Goal: Communication & Community: Answer question/provide support

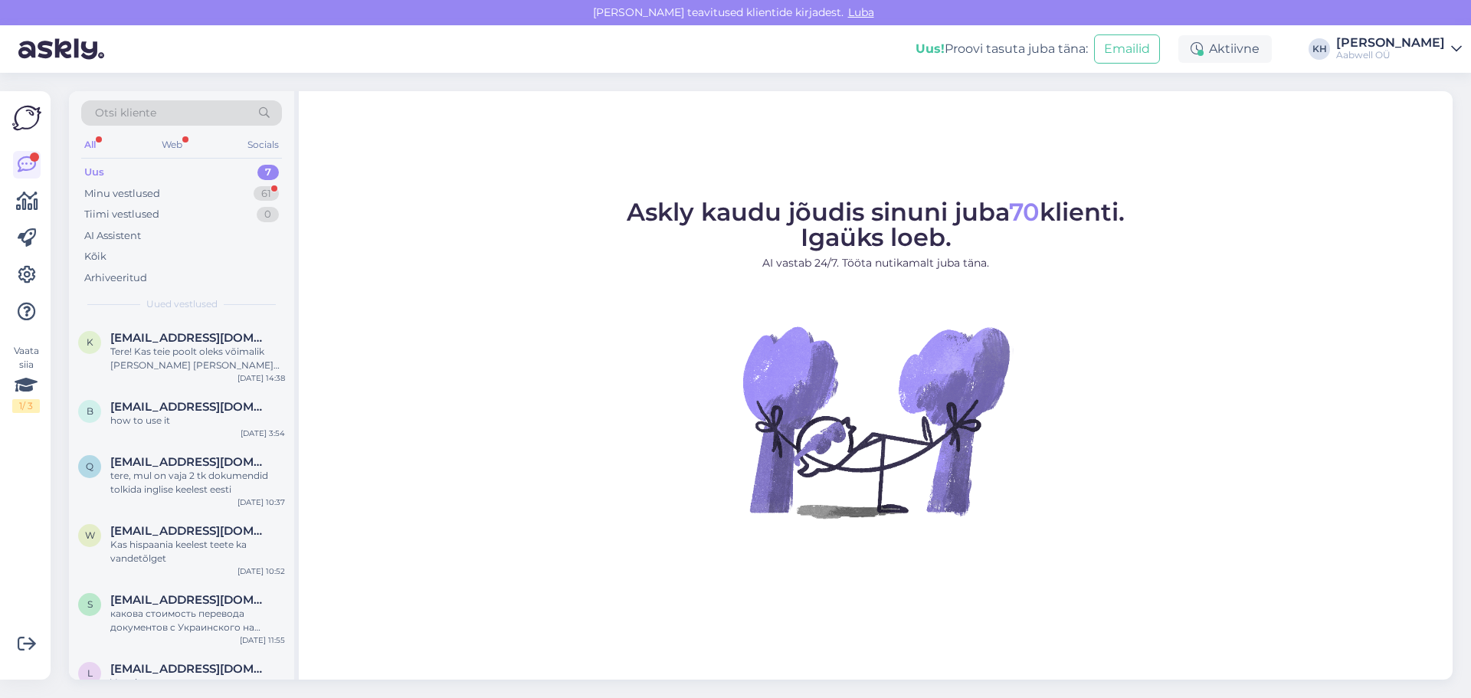
click at [210, 170] on div "Uus 7" at bounding box center [181, 172] width 201 height 21
click at [270, 171] on div "7" at bounding box center [267, 172] width 21 height 15
click at [156, 197] on div "Minu vestlused" at bounding box center [122, 193] width 76 height 15
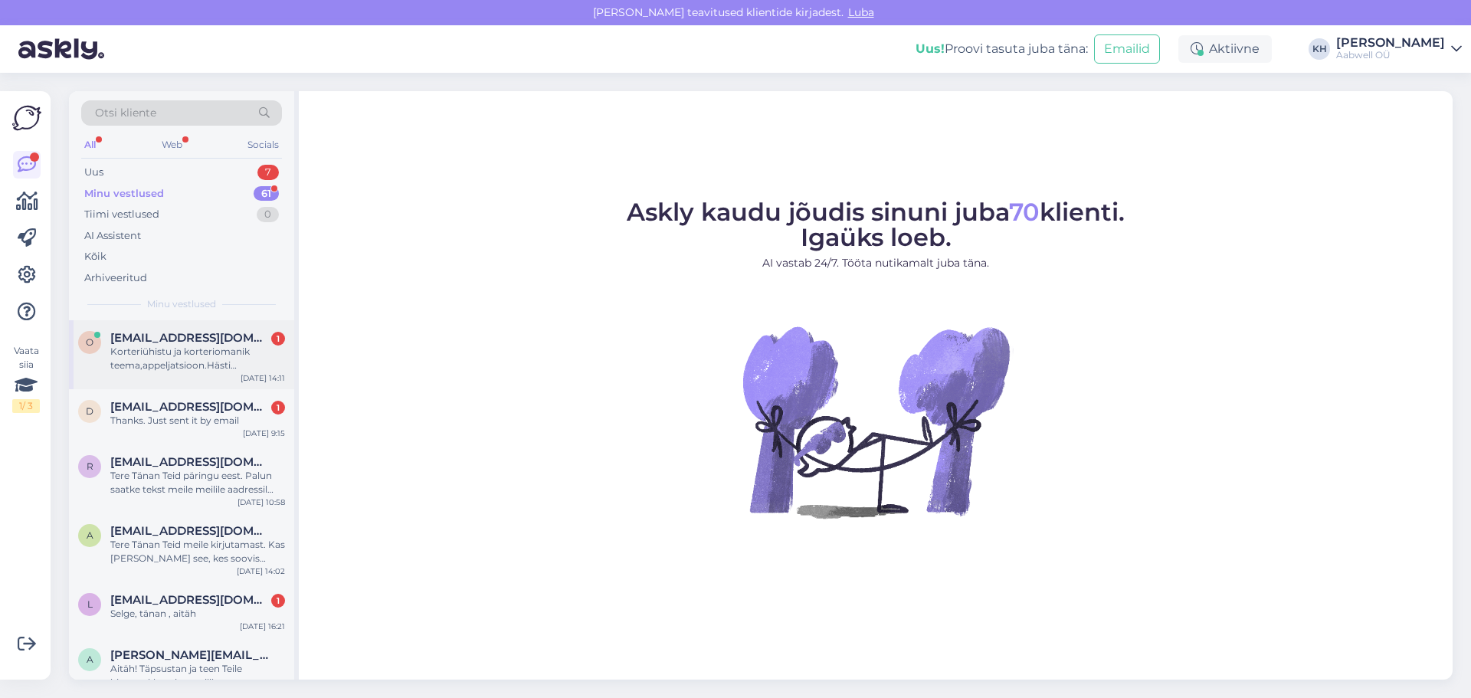
click at [138, 347] on div "Korteriühistu ja korteriomanik teema,appeljatsioon.Hästi [PERSON_NAME]-eesti ee…" at bounding box center [197, 359] width 175 height 28
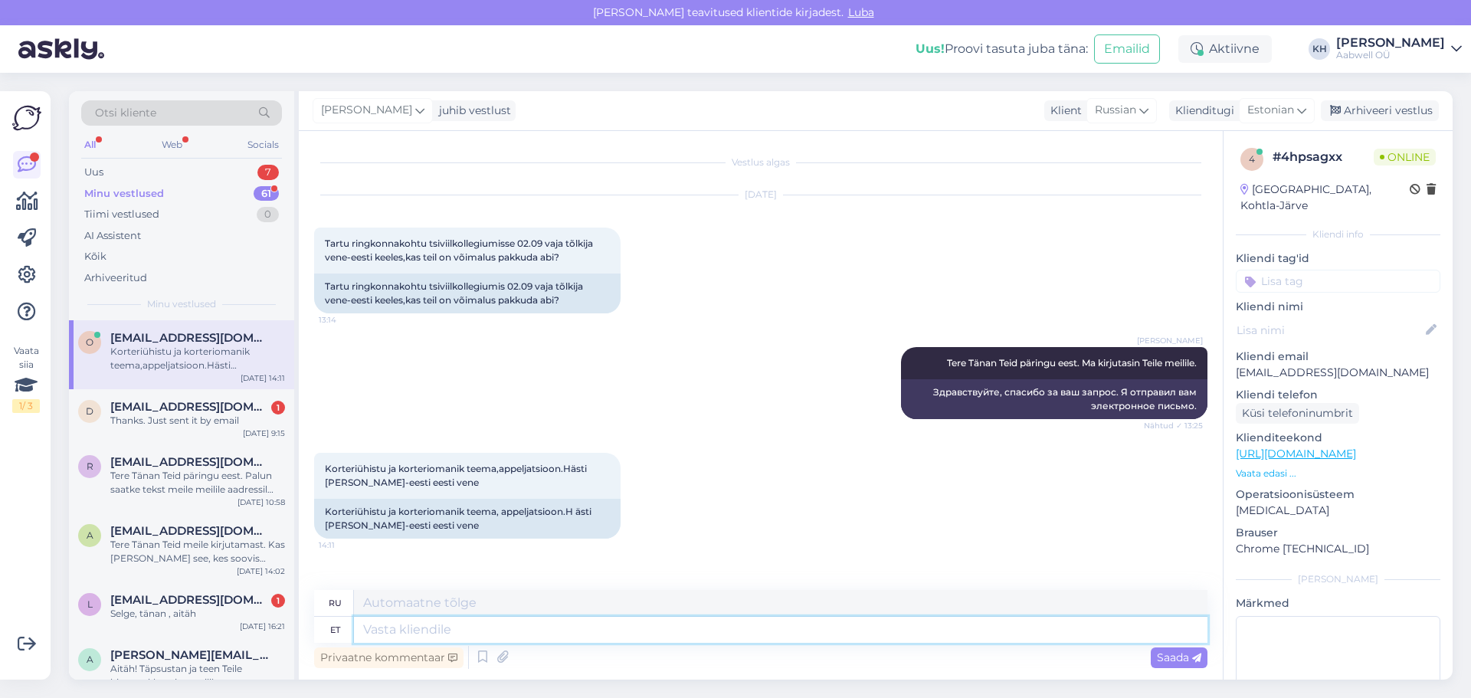
click at [688, 630] on textarea at bounding box center [780, 630] width 853 height 26
type textarea "Aga k"
type textarea "Но"
type textarea "Aga kellaaega ja"
type textarea "Который сейчас час?"
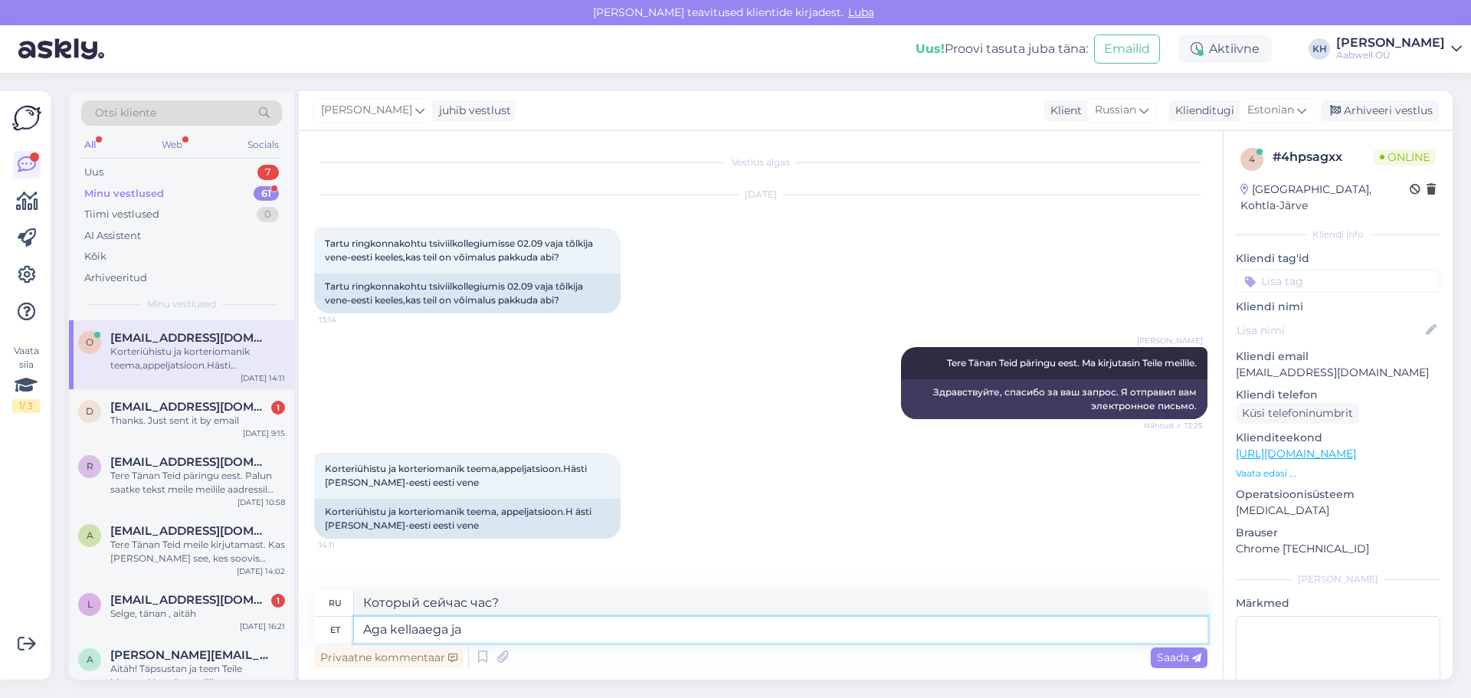
type textarea "Aga kellaaega ja"
type textarea "Но время [PERSON_NAME]"
type textarea "Aga kellaaega ja kestus"
type textarea "Но время и продолжительность"
type textarea "Aga kellaaega ja kestust ei o"
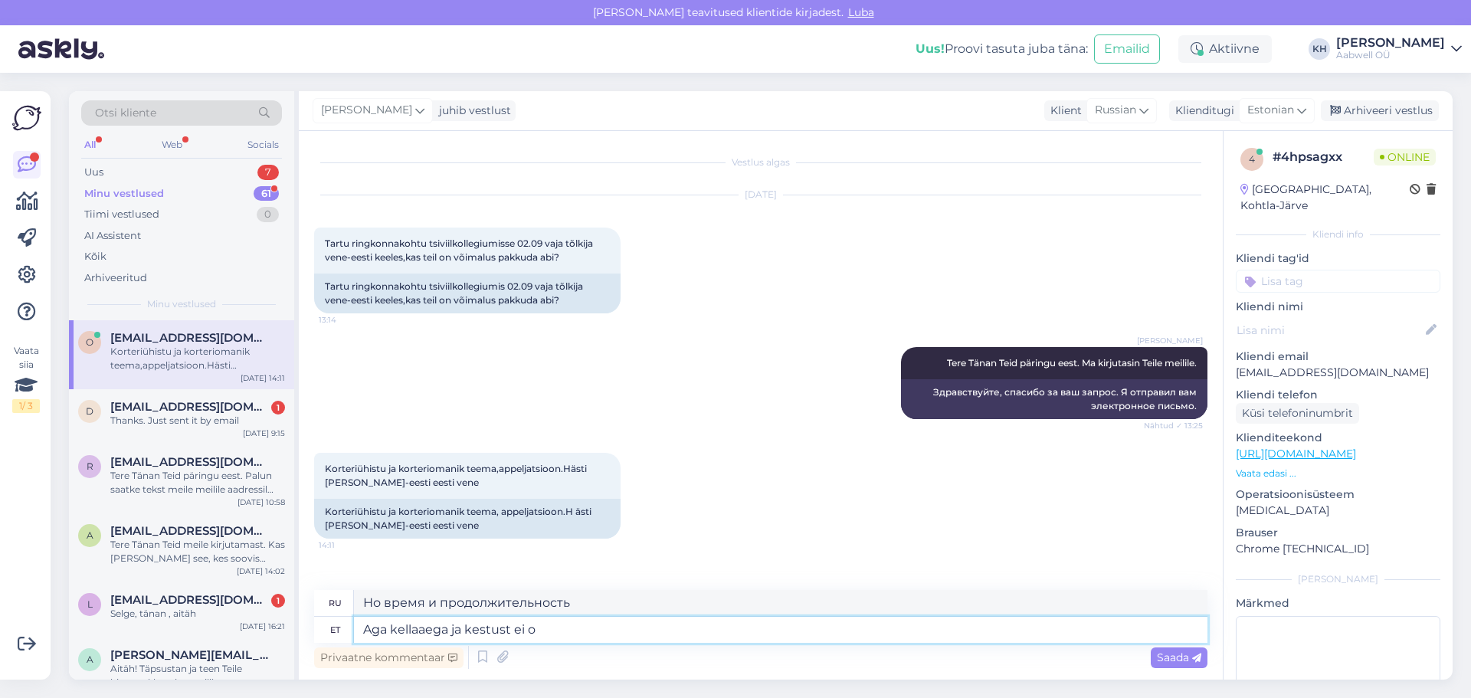
type textarea "Но время и продолжительность не"
type textarea "Aga kellaaega ja kestust ei oska ö"
type textarea "Но я не знаю времени и продолжительности."
type textarea "Aga kellaaega ja kestust ei oska öelda?"
type textarea "Но вы не можете назвать время и продолжительность?"
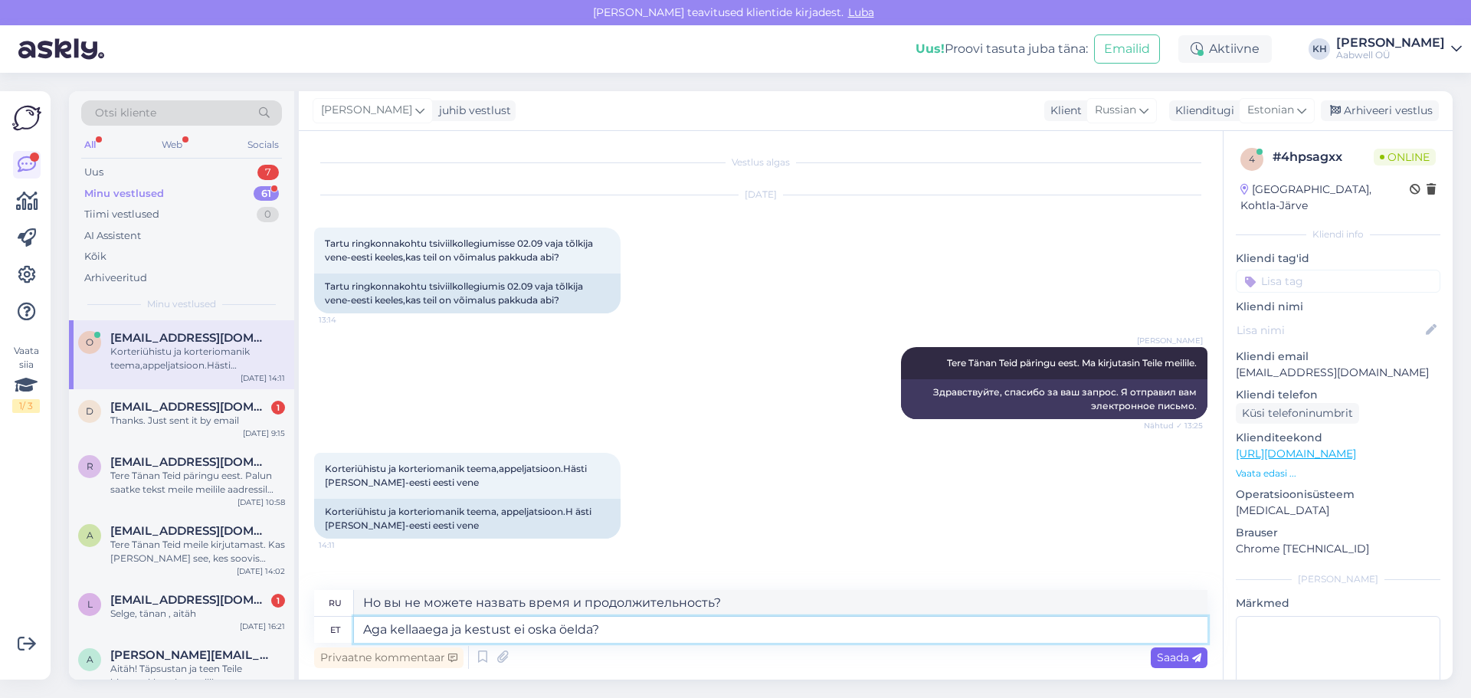
type textarea "Aga kellaaega ja kestust ei oska öelda?"
click at [1157, 659] on span "Saada" at bounding box center [1179, 657] width 44 height 14
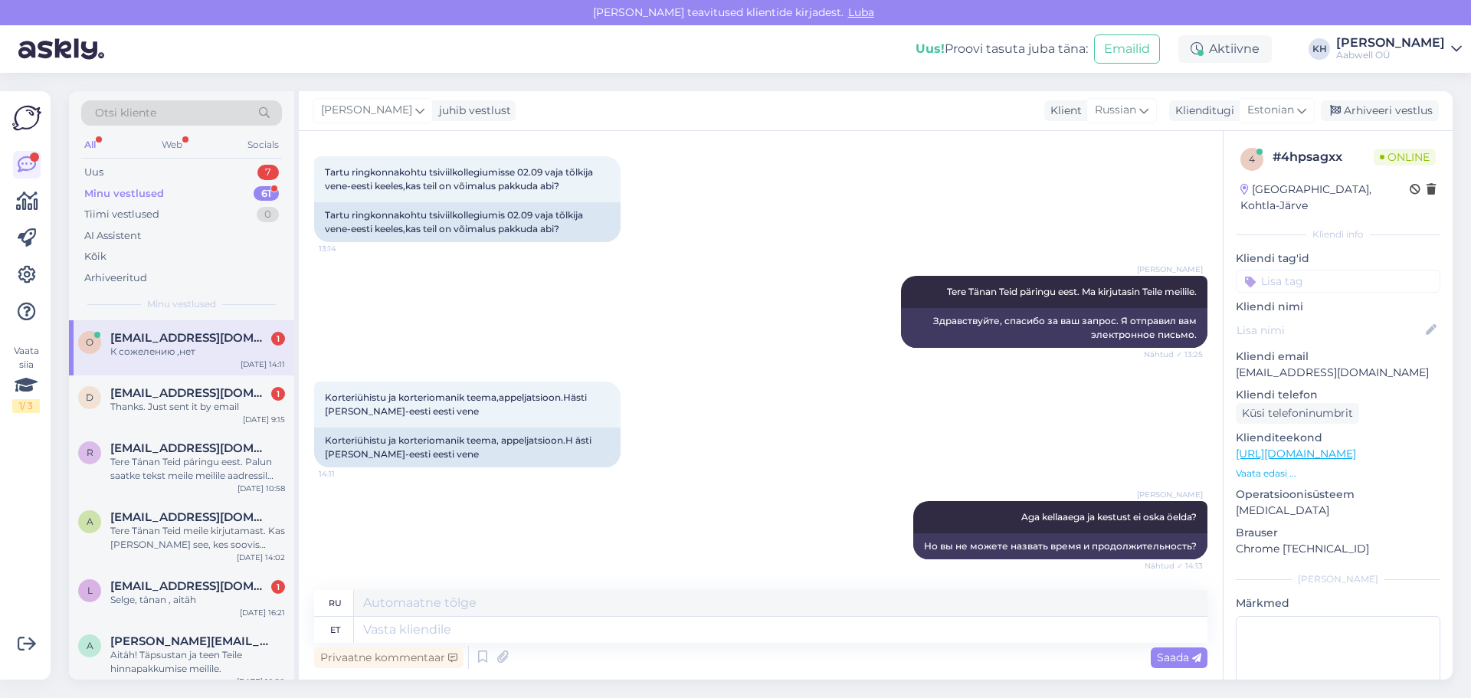
scroll to position [163, 0]
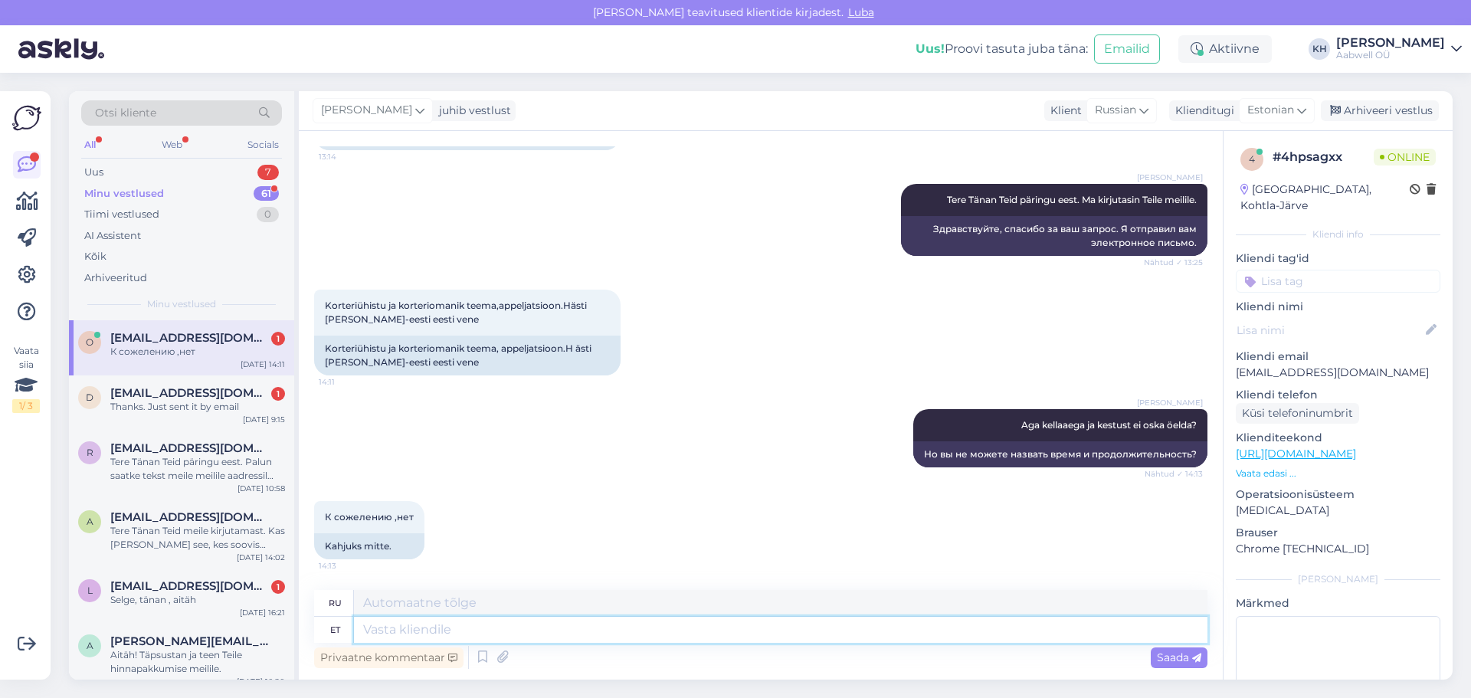
click at [526, 627] on textarea at bounding box center [780, 630] width 853 height 26
type textarea "Ma"
type textarea "я"
type textarea "[PERSON_NAME]"
type textarea "Я провожу исследование."
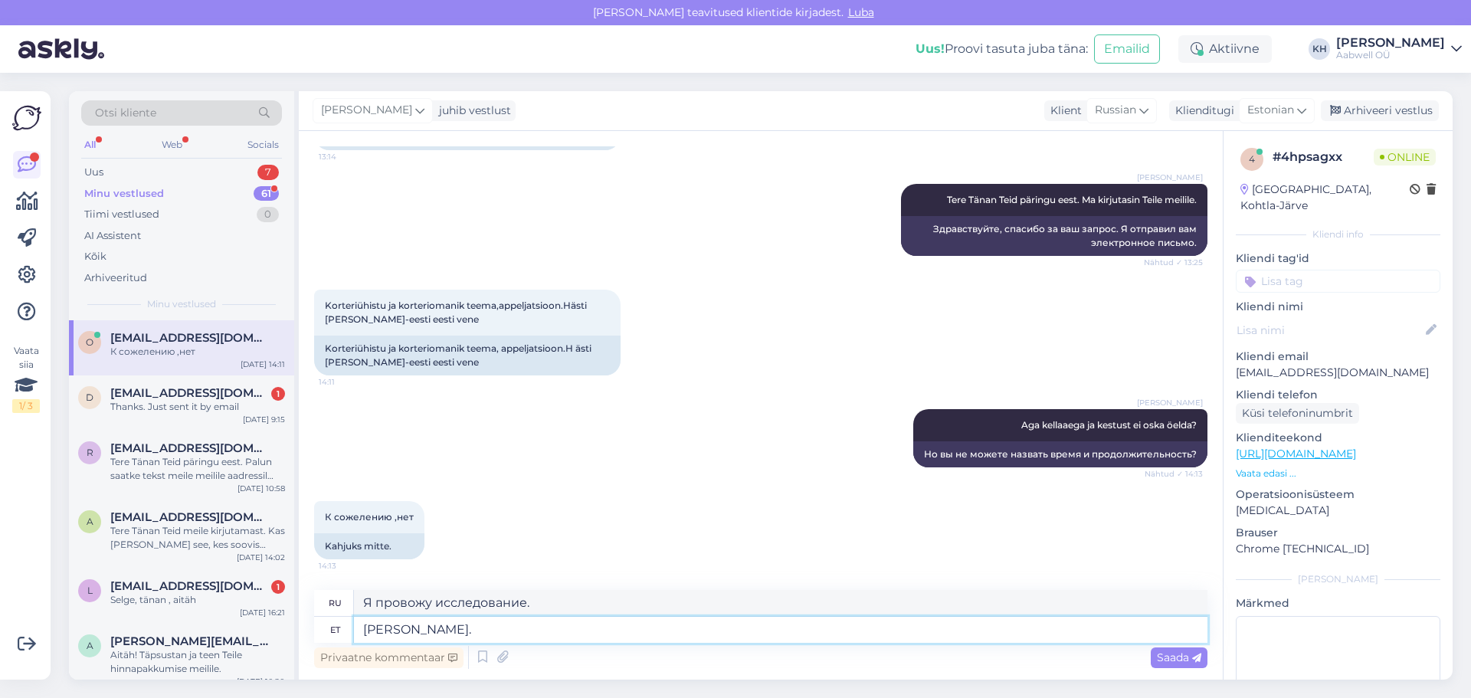
type textarea "[PERSON_NAME]."
type textarea "Я провожу расследование."
type textarea "[PERSON_NAME]. Aga"
type textarea "Я расследую. Но"
type textarea "[PERSON_NAME]. Aga uuel nä"
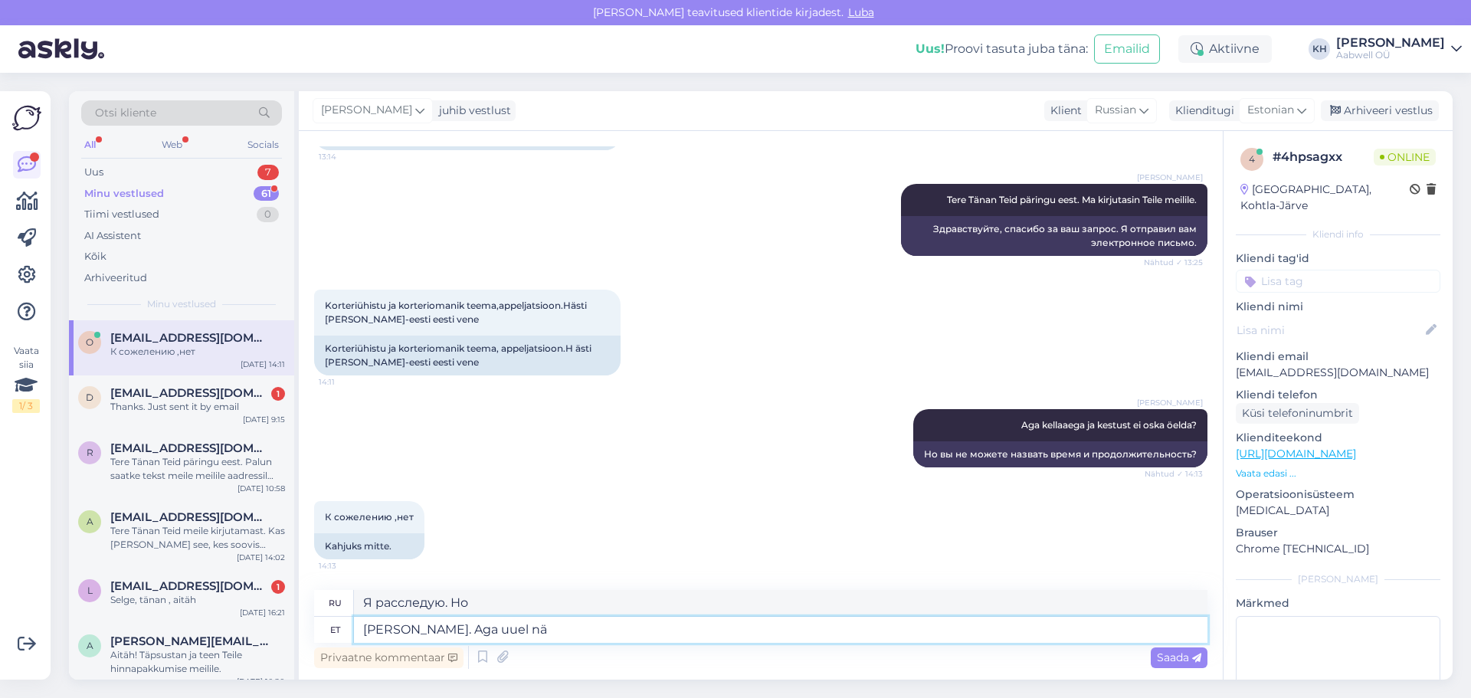
type textarea "Я разберусь. Но по новому"
type textarea "[PERSON_NAME]. Aga uuel nädalal sa"
type textarea "Я разберусь. Но на следующей неделе"
type textarea "[PERSON_NAME]. Aga uuel nädalal saan alles"
type textarea "Я разберусь. Но на следующей неделе я..."
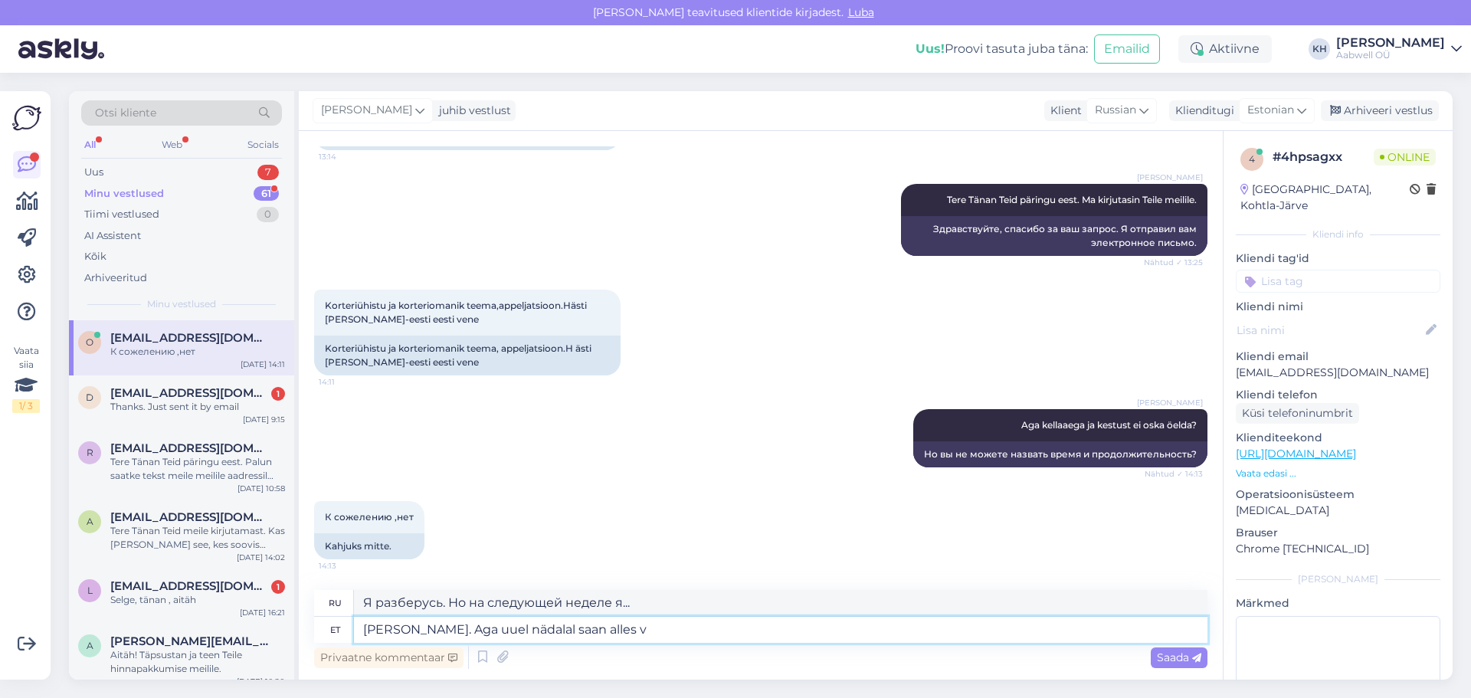
type textarea "[PERSON_NAME]. Aga uuel nädalal saan alles va"
type textarea "Я разберусь. Но узнаю на следующей неделе."
type textarea "[PERSON_NAME]. Aga uuel nädalal saan alles vastata."
type textarea "Я изучу этот вопрос. Но смогу ответить только на следующей неделе."
type textarea "[PERSON_NAME]. Aga uuel nädalal saan alles vastata. [GEOGRAPHIC_DATA]"
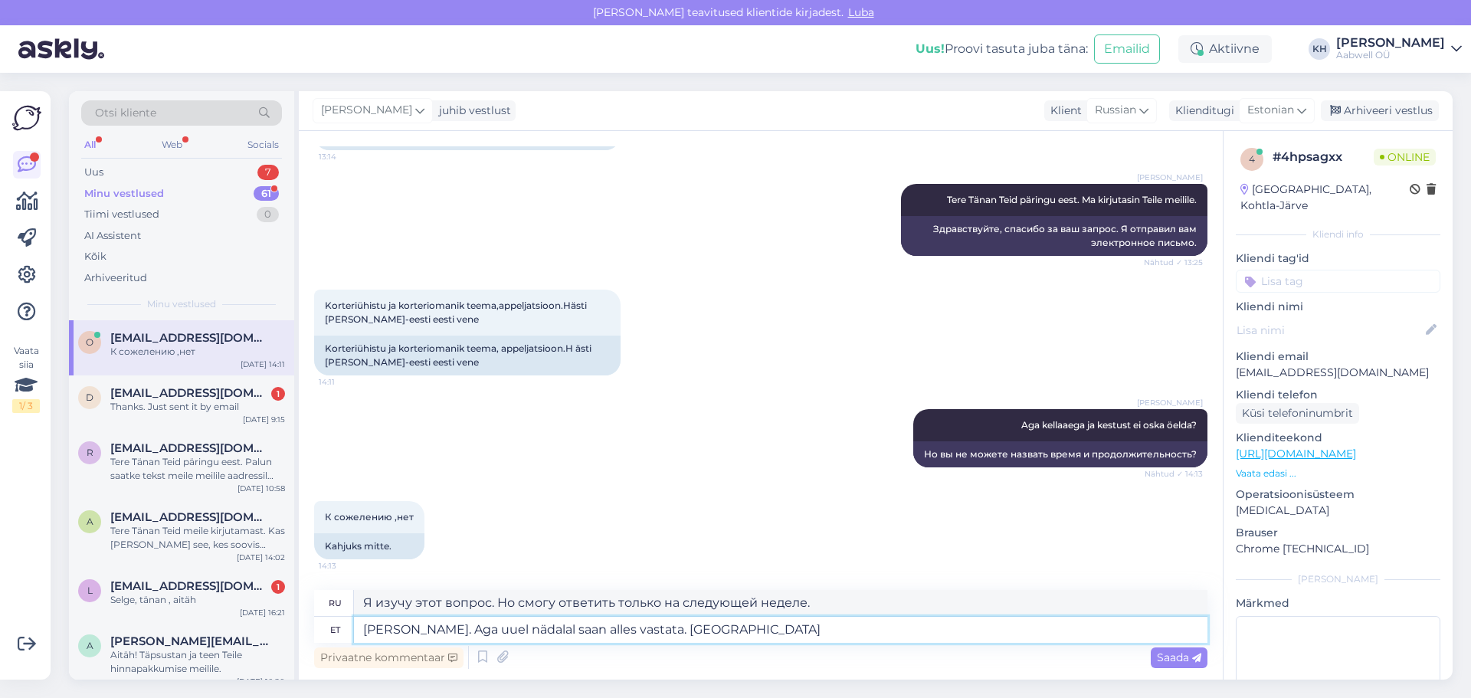
type textarea "Я разберусь. Но смогу ответить только на следующей неделе. Мы"
type textarea "[PERSON_NAME]. Aga uuel nädalal saan alles vastata. Oleme hosest"
type textarea "Я разберусь. Но смогу ответить только на следующей неделе. Мы из шланга."
type textarea "[PERSON_NAME]. Aga uuel nädalal saan alles vastata. Oleme homsest"
type textarea "Я разберусь. Но смогу ответить только на следующей неделе. Вернёмся завтра."
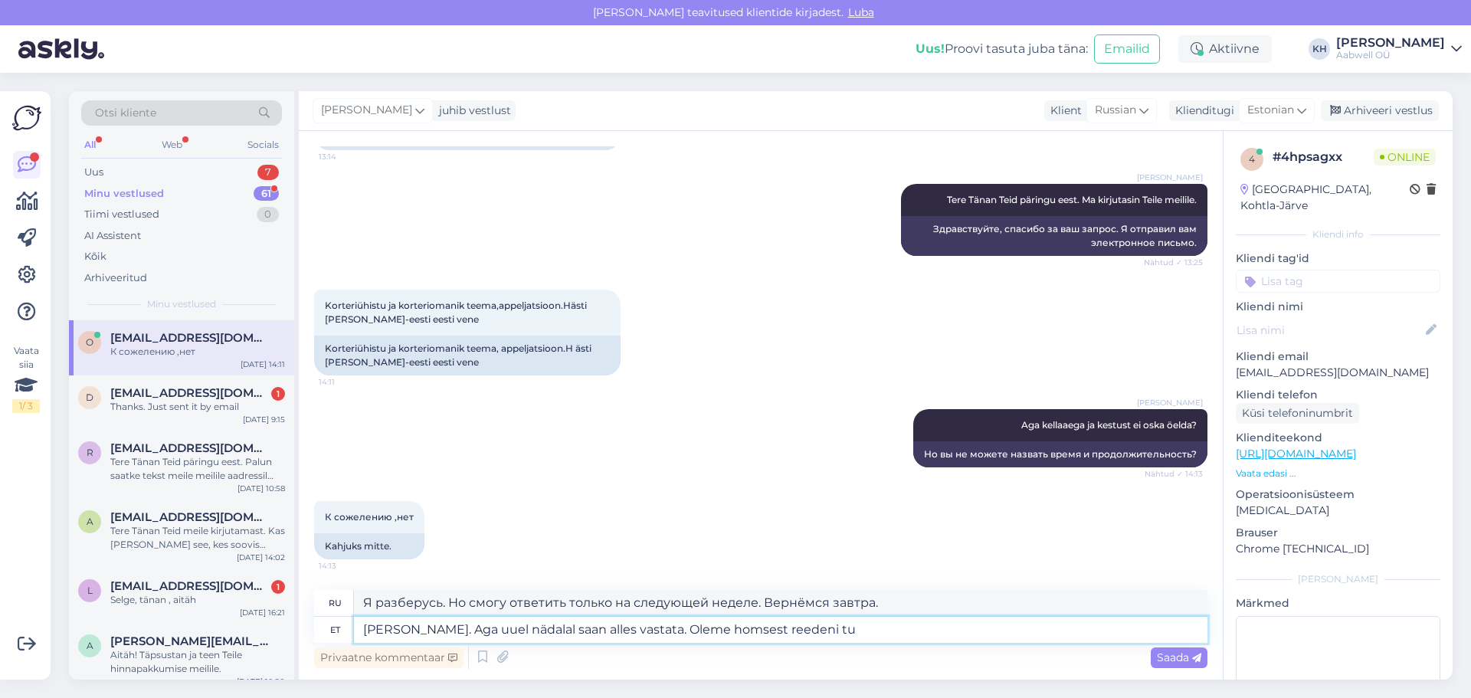
type textarea "[PERSON_NAME]. Aga uuel nädalal saan alles vastata. Oleme homsest reedeni tul"
type textarea "Я разберусь. Но смогу ответить только на следующей неделе. Мы закрыты с завтраш…"
type textarea "[PERSON_NAME]. Aga uuel nädalal saan alles vastata. Oleme homsest reedeni sulet…"
click at [1175, 659] on span "Saada" at bounding box center [1179, 657] width 44 height 14
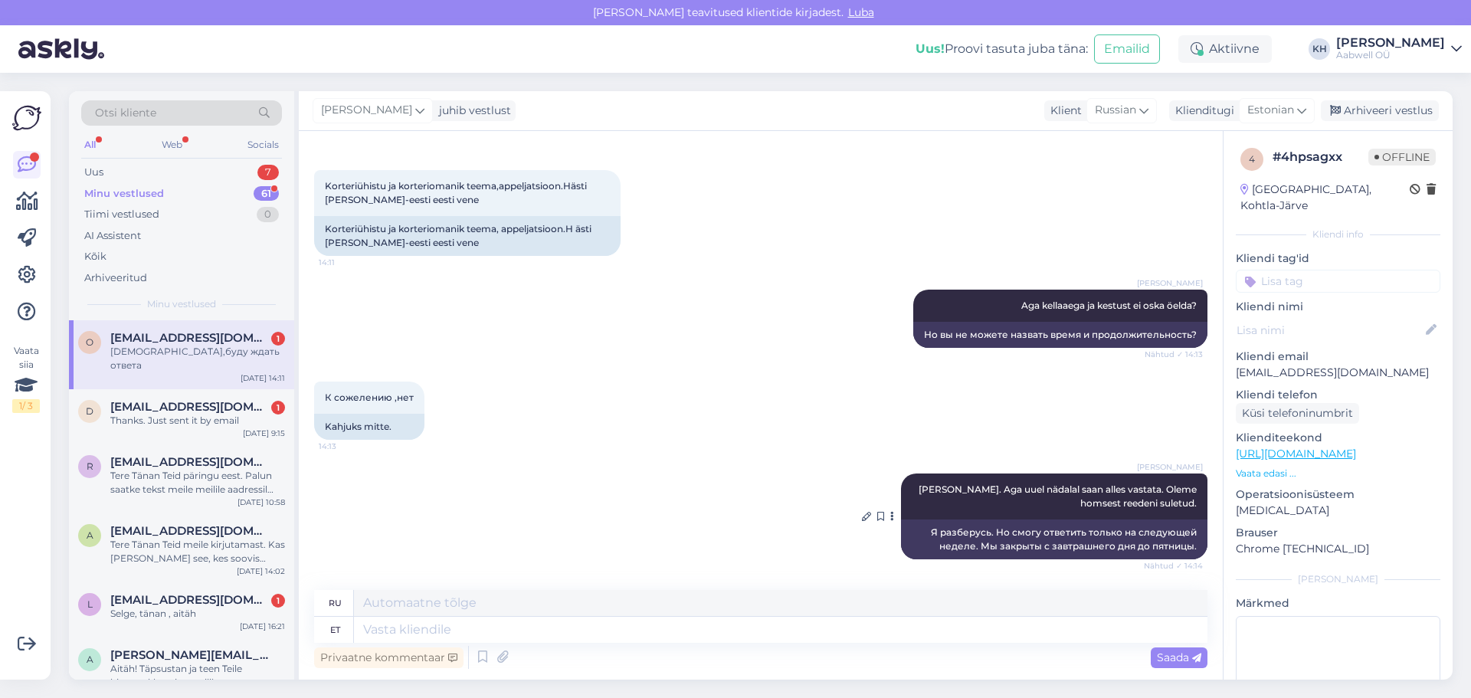
scroll to position [375, 0]
